Goal: Information Seeking & Learning: Learn about a topic

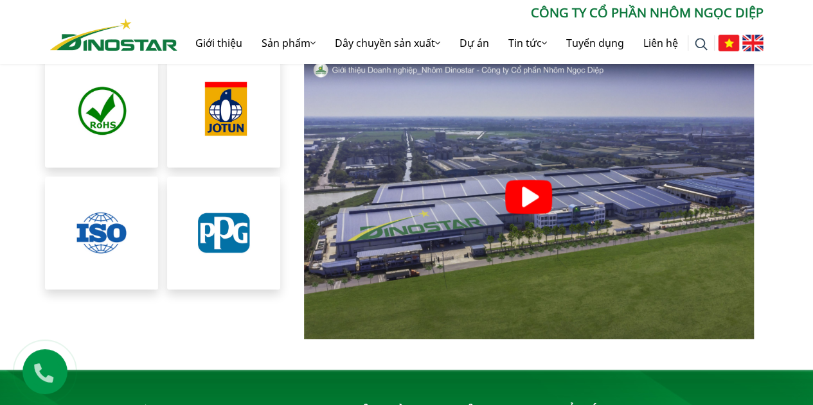
scroll to position [2951, 0]
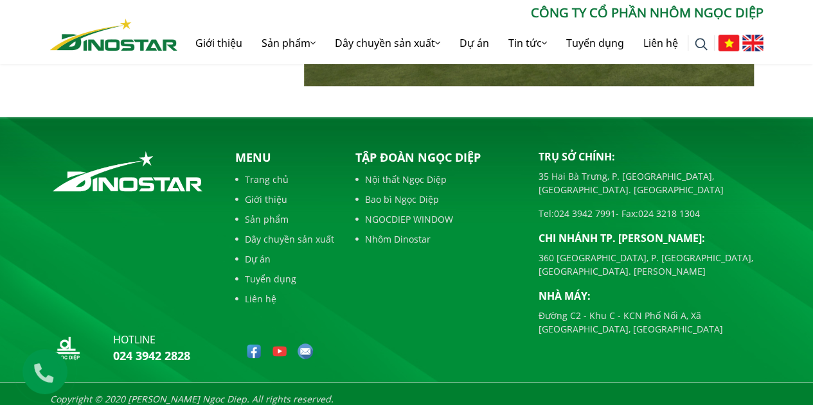
click at [377, 233] on link "Nhôm Dinostar" at bounding box center [437, 239] width 164 height 13
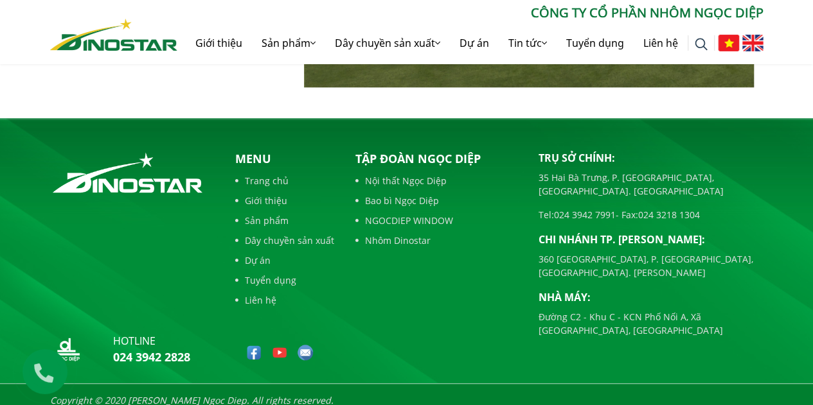
scroll to position [2951, 0]
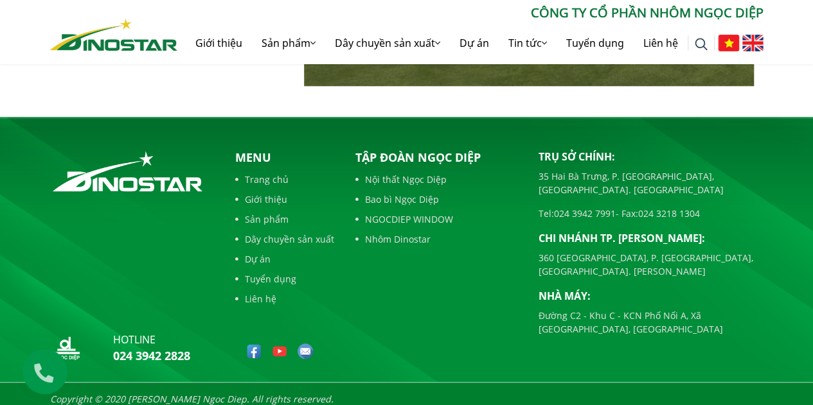
click at [268, 233] on link "Dây chuyền sản xuất" at bounding box center [284, 239] width 99 height 13
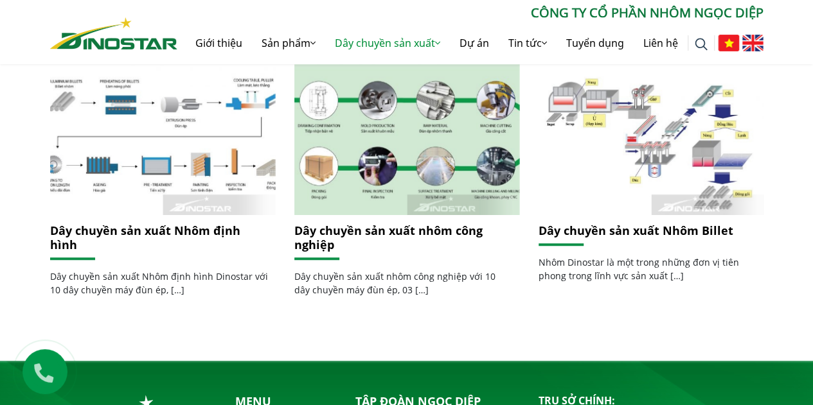
scroll to position [321, 0]
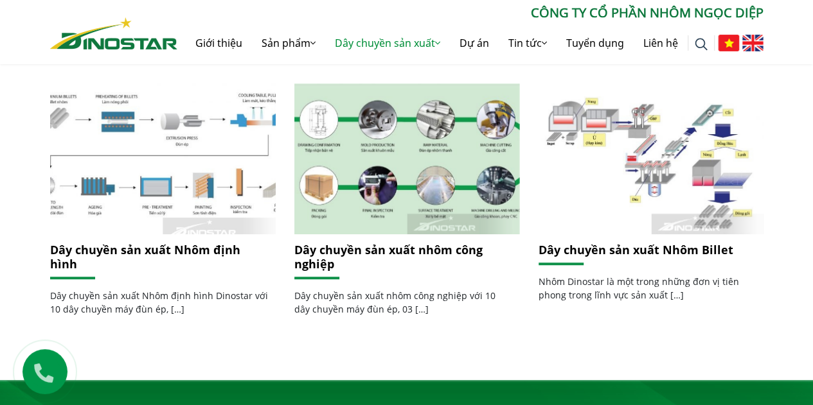
click at [192, 133] on img at bounding box center [162, 158] width 241 height 161
click at [262, 180] on img at bounding box center [162, 158] width 241 height 161
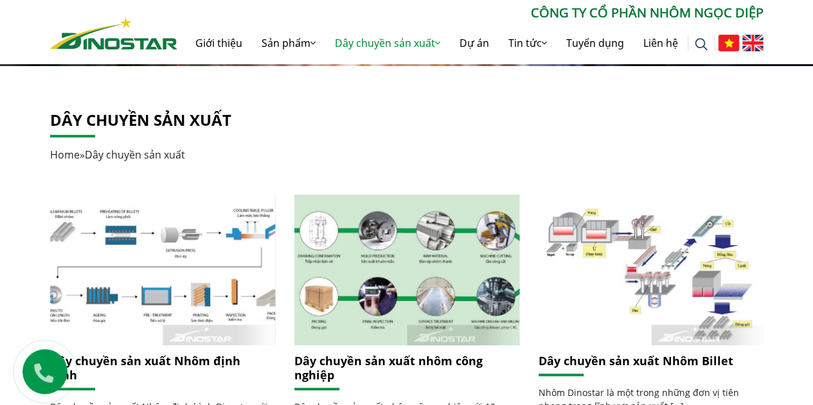
scroll to position [209, 0]
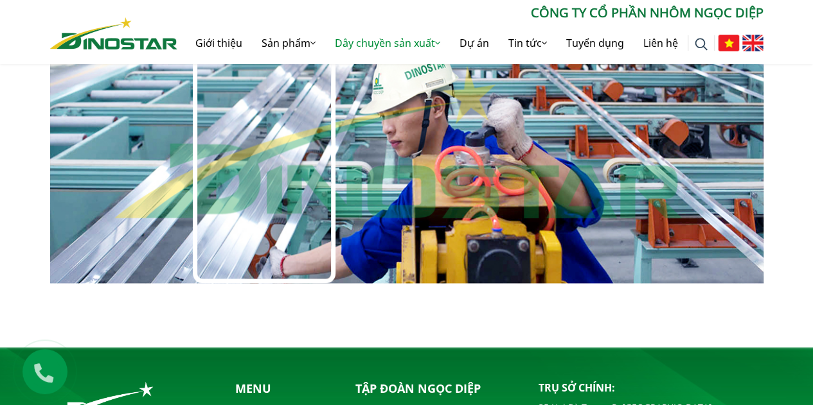
scroll to position [1075, 0]
